Goal: Register for event/course

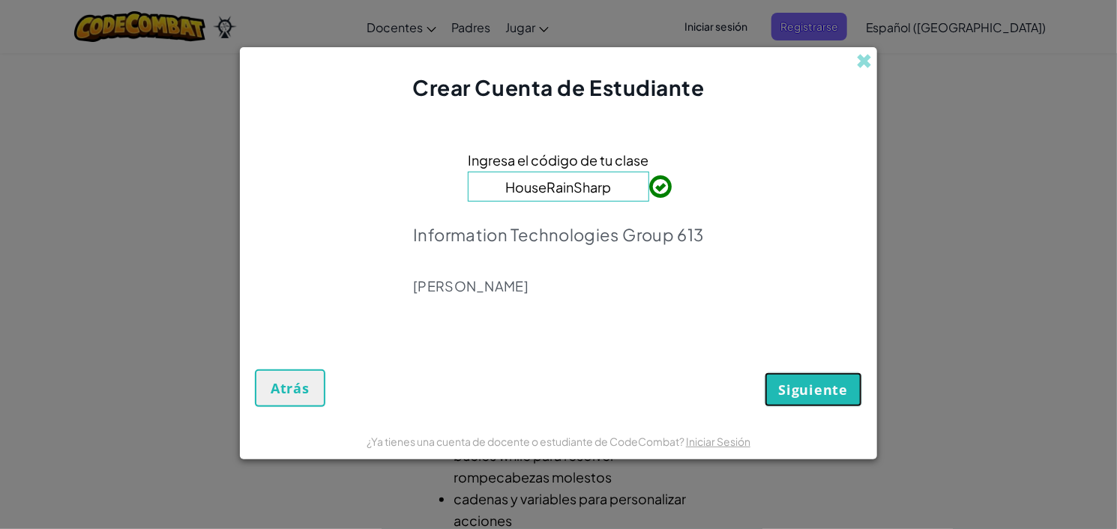
click at [805, 397] on span "Siguiente" at bounding box center [813, 390] width 69 height 18
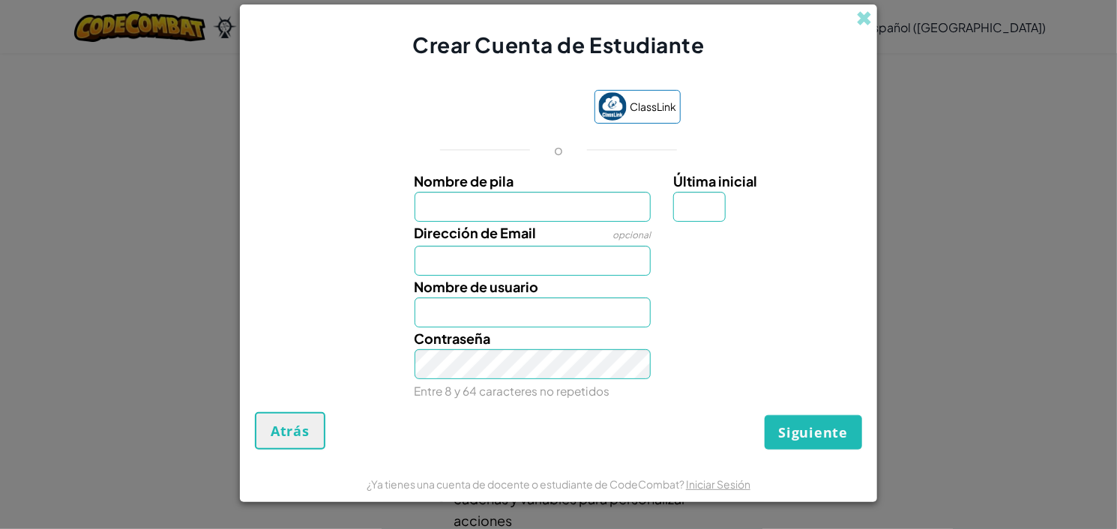
click at [576, 208] on input "Nombre de pila" at bounding box center [533, 207] width 237 height 30
click at [568, 206] on input "Nombre de pila" at bounding box center [533, 207] width 237 height 30
type input "[PERSON_NAME]"
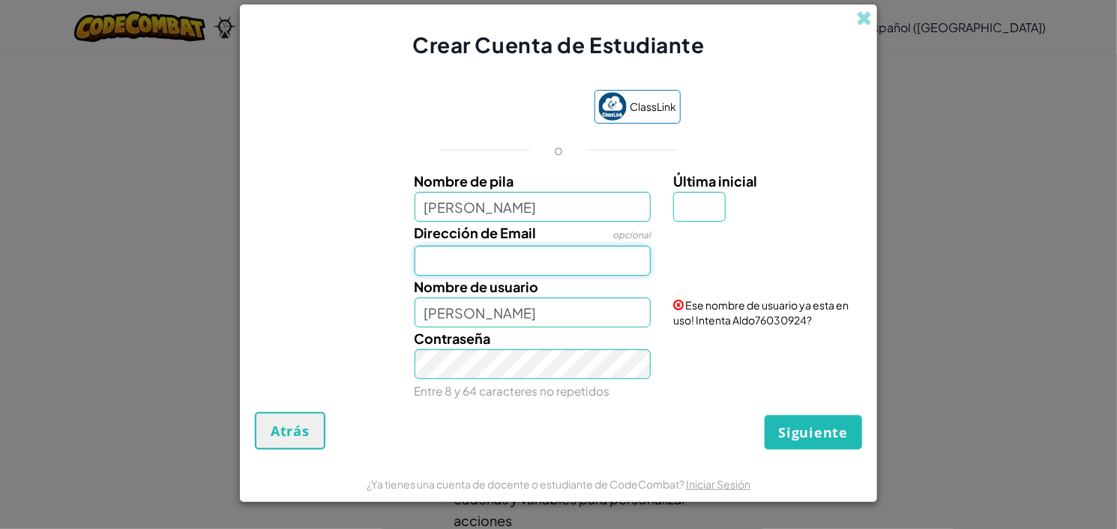
click at [543, 260] on input "Dirección de Email" at bounding box center [533, 261] width 237 height 30
type input "[EMAIL_ADDRESS][DOMAIN_NAME]"
click at [544, 313] on input "[PERSON_NAME]" at bounding box center [533, 313] width 237 height 30
type input "A"
type input "Mtzz_.aldo"
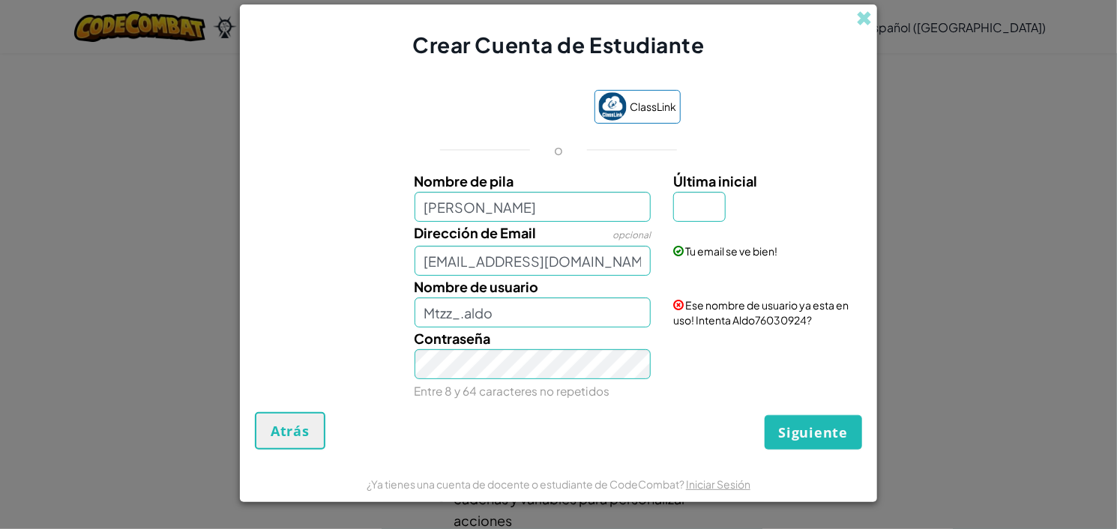
click at [538, 348] on div "Contraseña Entre 8 y 64 caracteres no repetidos" at bounding box center [532, 365] width 259 height 74
click at [831, 436] on span "Siguiente" at bounding box center [813, 433] width 69 height 18
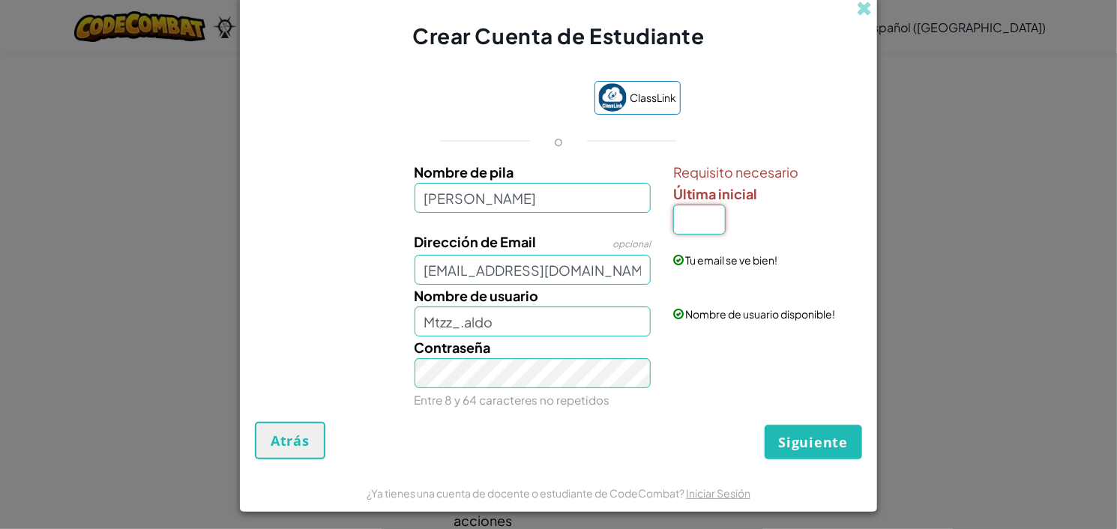
click at [695, 211] on input "Última inicial" at bounding box center [699, 220] width 52 height 30
click at [767, 226] on div "Requisito necesario Última inicial" at bounding box center [765, 197] width 185 height 73
click at [711, 224] on input "Última inicial" at bounding box center [699, 220] width 52 height 30
click at [702, 229] on input "Última inicial" at bounding box center [699, 220] width 52 height 30
type input "S"
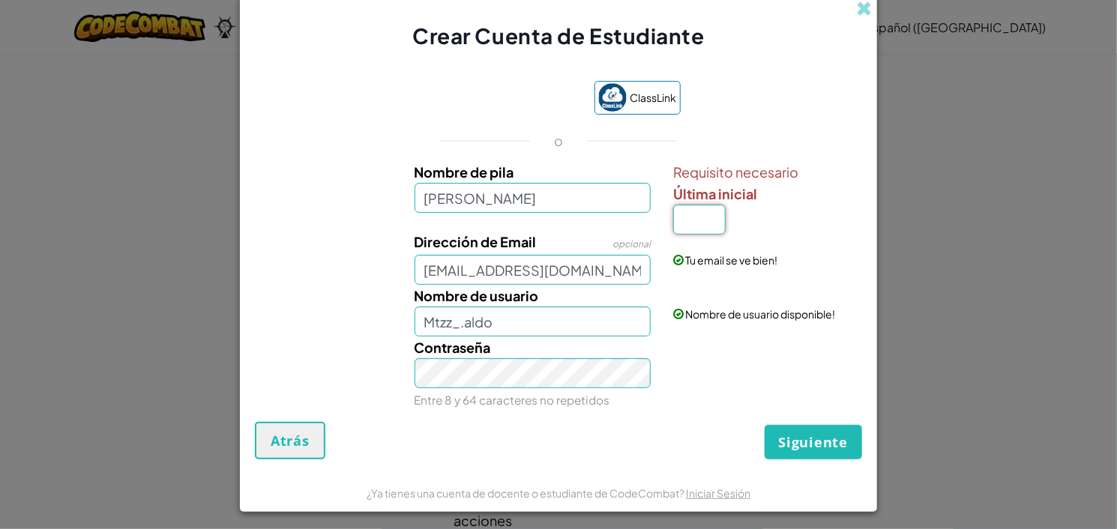
type input "d"
type input "D"
click at [786, 448] on span "Siguiente" at bounding box center [813, 442] width 69 height 18
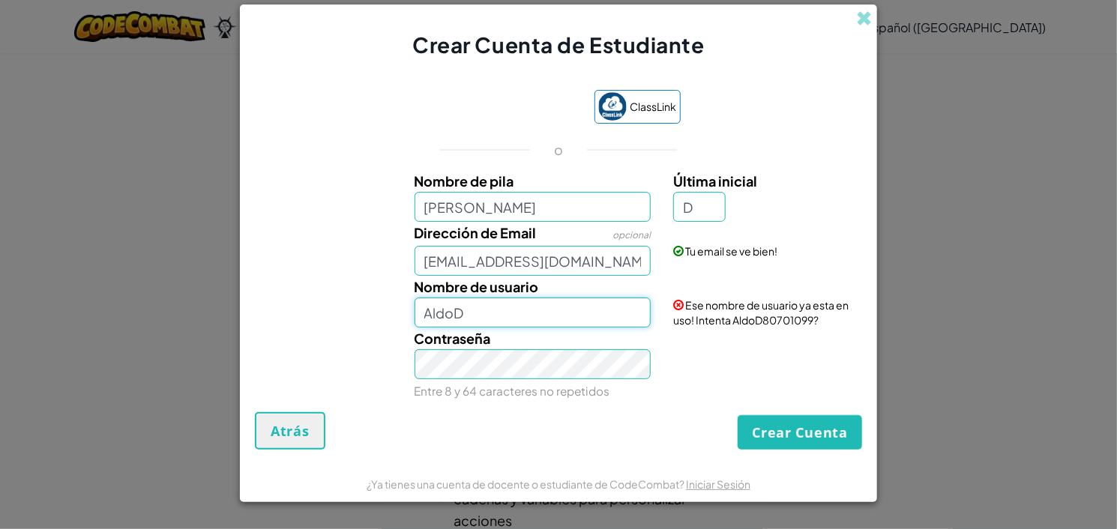
click at [577, 323] on input "AldoD" at bounding box center [533, 313] width 237 height 30
type input "A"
type input "Mtzz_.aldo"
click at [817, 433] on button "Crear Cuenta" at bounding box center [800, 432] width 124 height 34
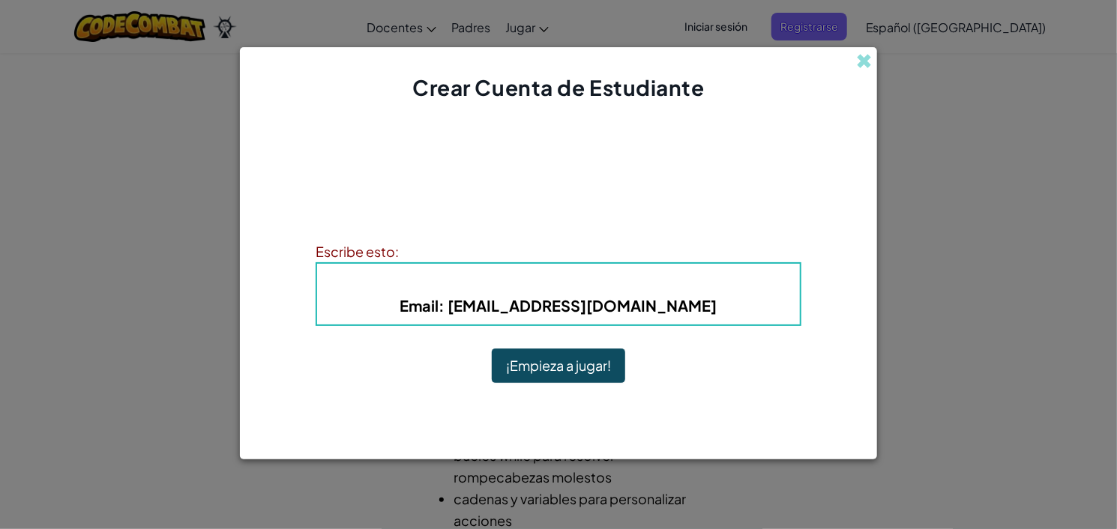
click at [568, 367] on button "¡Empieza a jugar!" at bounding box center [558, 366] width 133 height 34
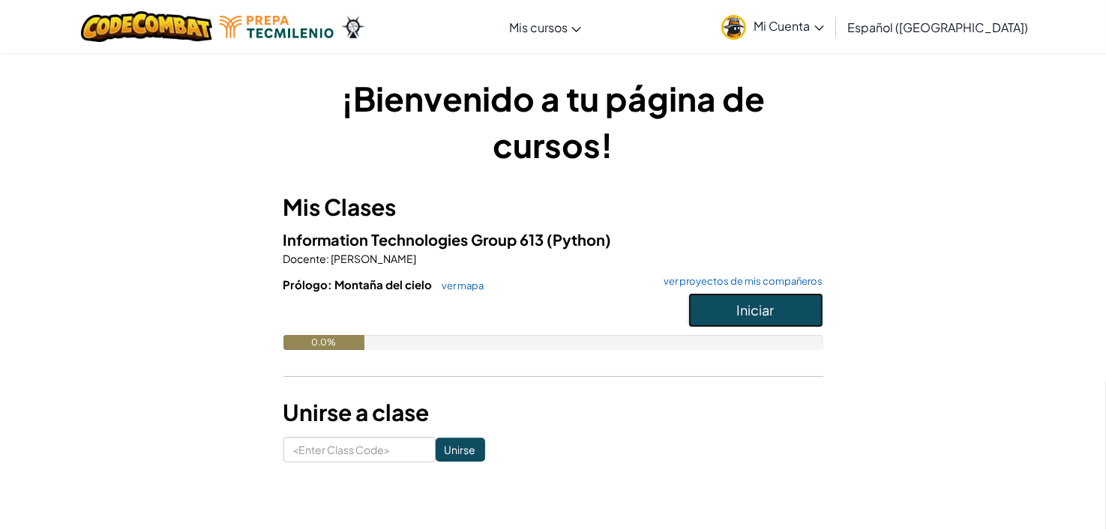
click at [725, 309] on button "Iniciar" at bounding box center [755, 310] width 135 height 34
